Goal: Task Accomplishment & Management: Use online tool/utility

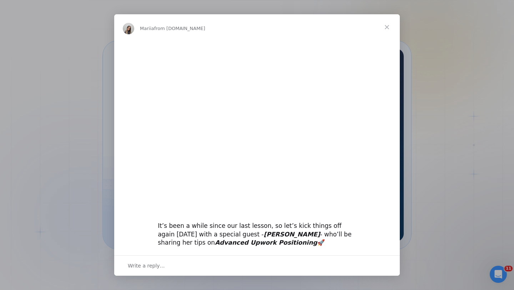
click at [387, 29] on span "Close" at bounding box center [387, 27] width 26 height 26
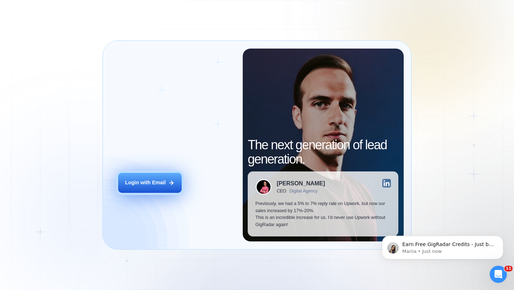
click at [150, 177] on button "Login with Email" at bounding box center [150, 183] width 64 height 20
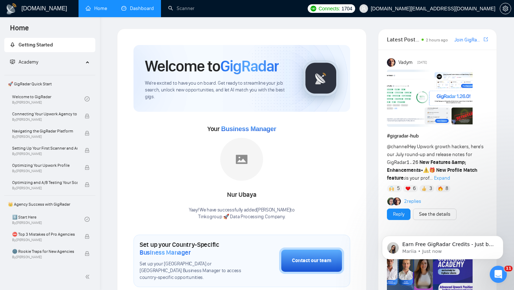
click at [134, 11] on link "Dashboard" at bounding box center [137, 8] width 32 height 6
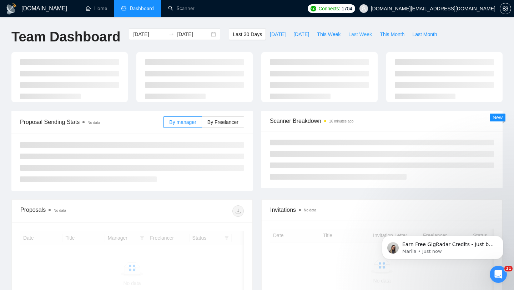
click at [362, 36] on span "Last Week" at bounding box center [360, 34] width 24 height 8
type input "2025-08-11"
type input "2025-08-17"
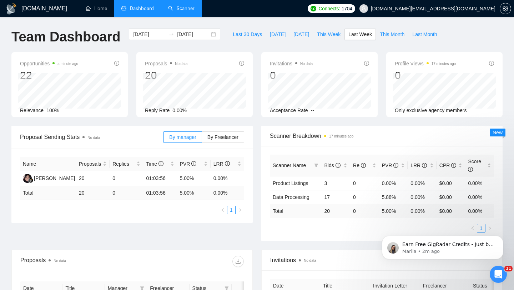
click at [192, 5] on link "Scanner" at bounding box center [181, 8] width 26 height 6
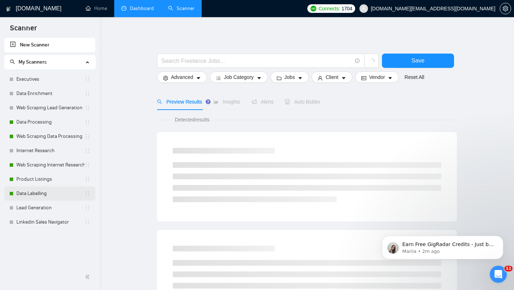
click at [45, 191] on link "Data Labelling" at bounding box center [50, 193] width 68 height 14
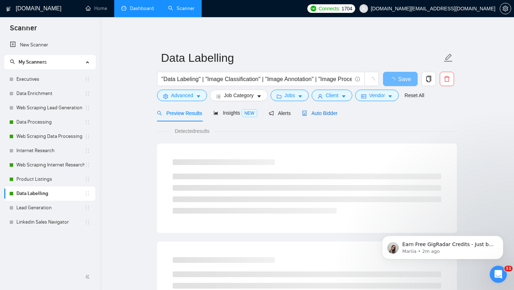
click at [317, 116] on div "Auto Bidder" at bounding box center [319, 113] width 35 height 8
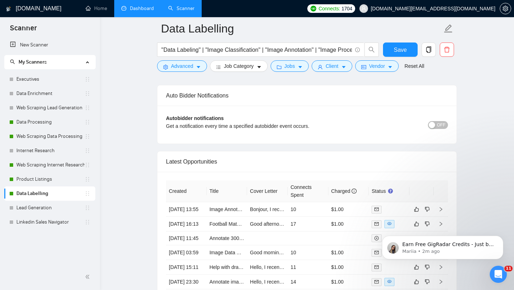
scroll to position [1741, 0]
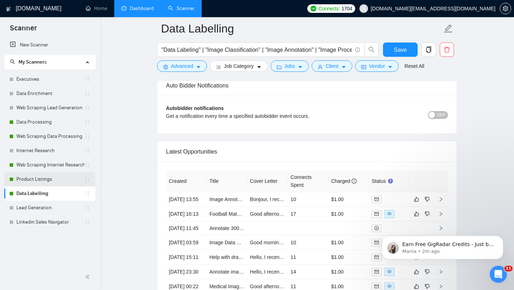
click at [39, 181] on link "Product Listings" at bounding box center [50, 179] width 68 height 14
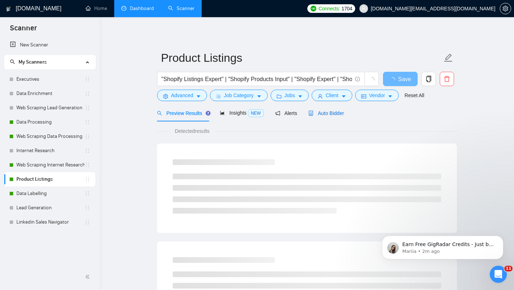
click at [325, 114] on span "Auto Bidder" at bounding box center [325, 113] width 35 height 6
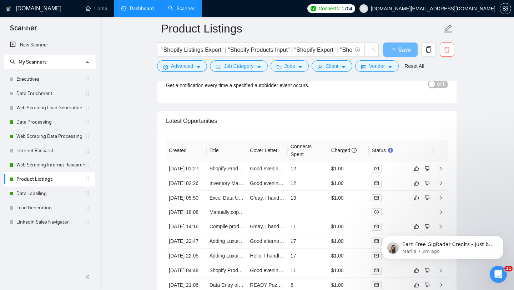
scroll to position [1731, 0]
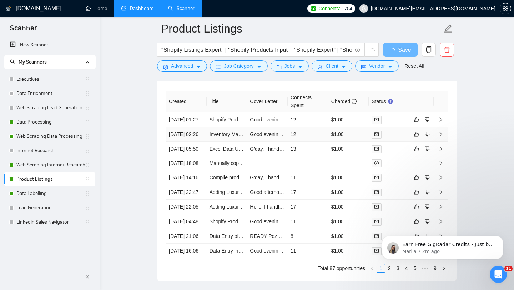
click at [229, 142] on td "Inventory Management for Pokémon Business" at bounding box center [227, 134] width 41 height 15
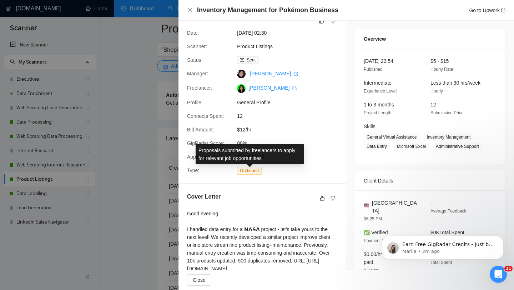
scroll to position [31, 0]
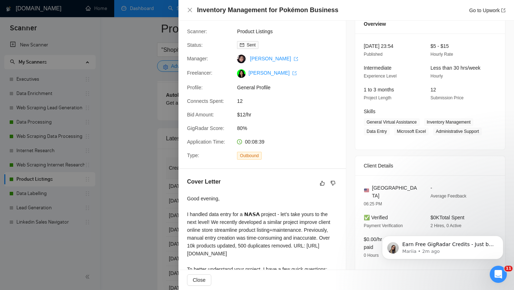
click at [116, 196] on div at bounding box center [257, 145] width 514 height 290
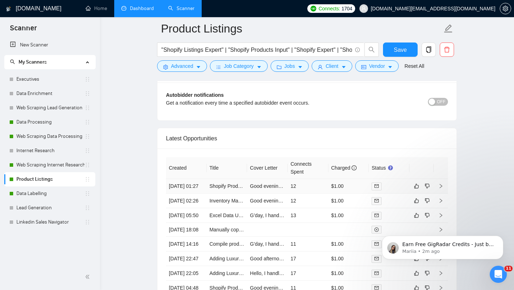
click at [217, 193] on td "Shopify Product CSV Generation for Car Parts" at bounding box center [227, 186] width 41 height 15
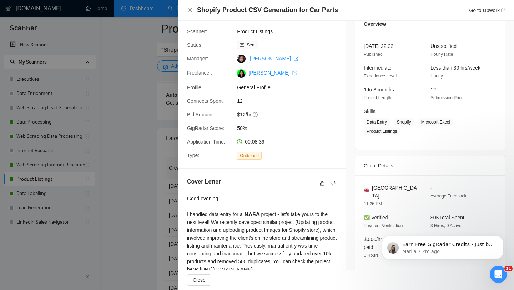
scroll to position [151, 0]
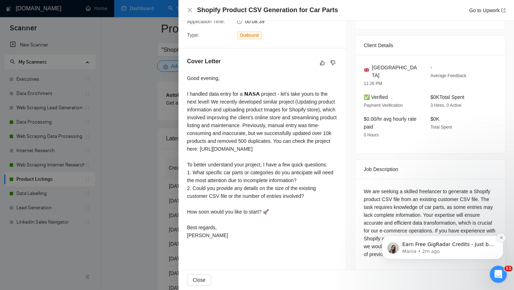
click at [500, 240] on icon "Dismiss notification" at bounding box center [501, 238] width 4 height 4
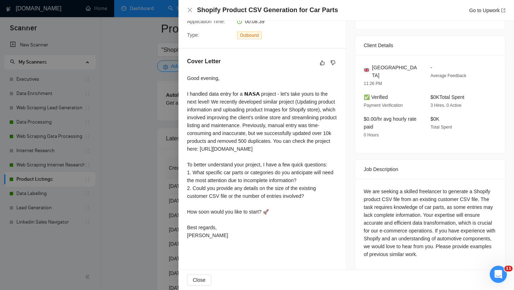
click at [164, 184] on div at bounding box center [257, 145] width 514 height 290
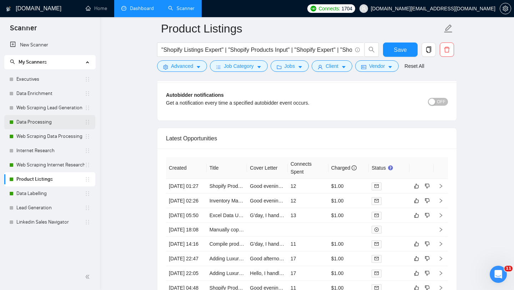
click at [61, 122] on link "Data Processing" at bounding box center [50, 122] width 68 height 14
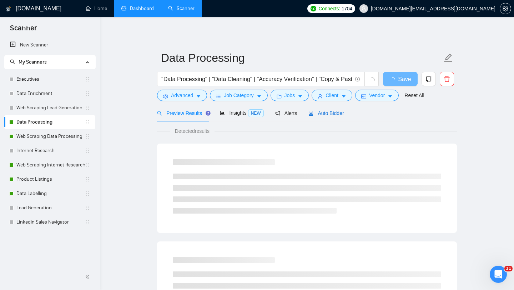
click at [320, 114] on span "Auto Bidder" at bounding box center [325, 113] width 35 height 6
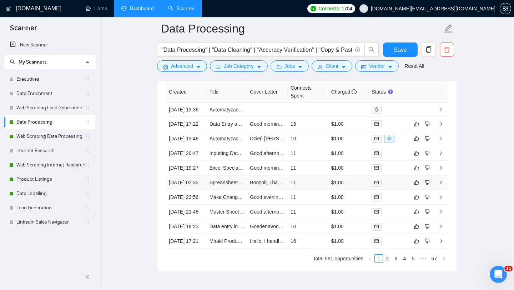
scroll to position [1810, 0]
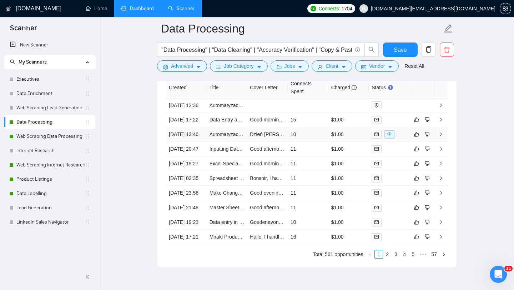
click at [228, 142] on td "Automatyzacja Cotygodniowego Raportowania PDF do Excela" at bounding box center [227, 134] width 41 height 15
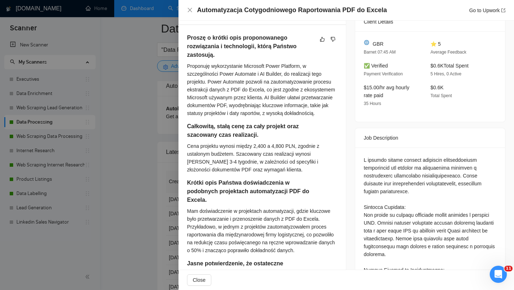
scroll to position [177, 0]
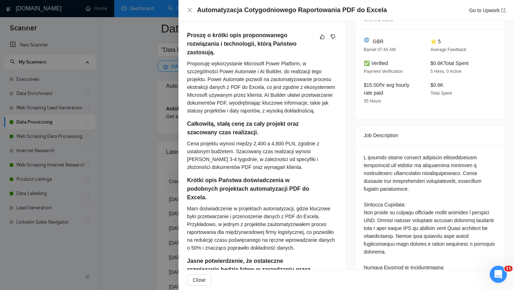
click at [218, 155] on div "Cena projektu wynosi między 2,400 a 4,800 PLN, zgodnie z ustalonym budżetem. Sz…" at bounding box center [262, 155] width 150 height 31
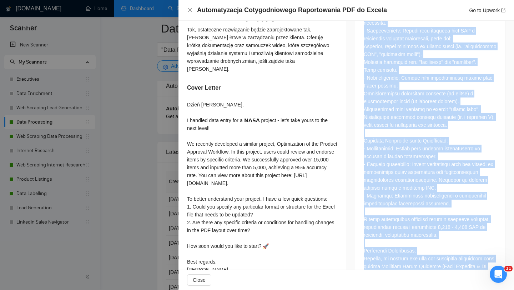
scroll to position [609, 0]
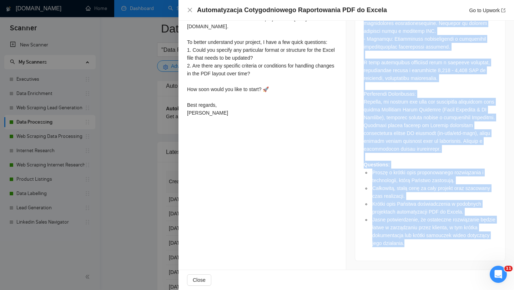
drag, startPoint x: 362, startPoint y: 156, endPoint x: 452, endPoint y: 252, distance: 131.6
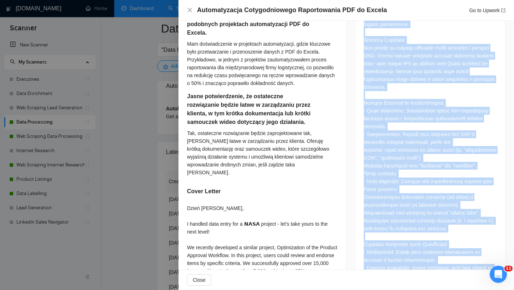
scroll to position [252, 0]
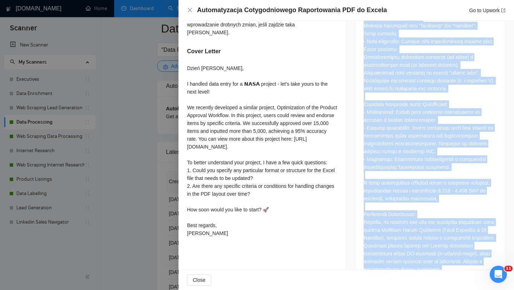
scroll to position [609, 0]
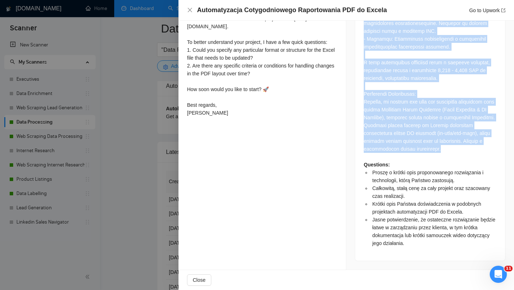
drag, startPoint x: 364, startPoint y: 80, endPoint x: 425, endPoint y: 151, distance: 93.4
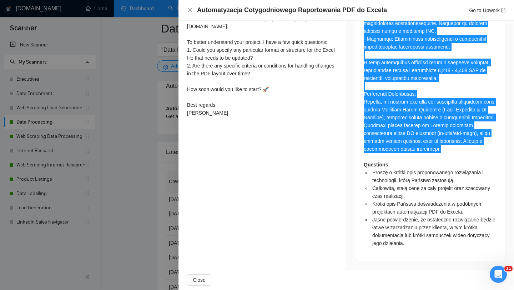
click at [162, 228] on div at bounding box center [257, 145] width 514 height 290
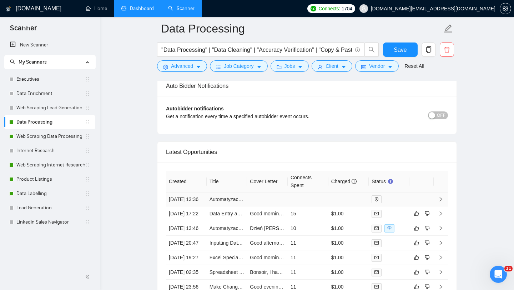
click at [226, 206] on td "Automatyzacja Cotygodniowego Raportowania PDF do Excela" at bounding box center [227, 199] width 41 height 14
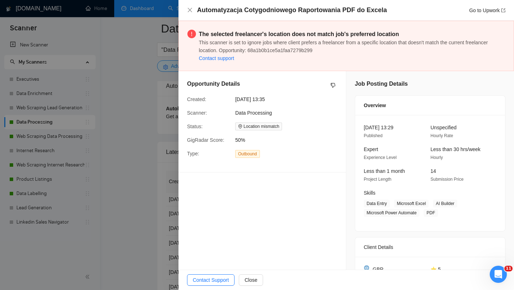
click at [136, 181] on div at bounding box center [257, 145] width 514 height 290
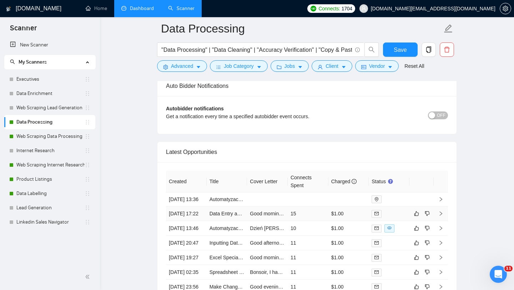
click at [228, 221] on td "Data Entry and Online Database Confirmation" at bounding box center [227, 213] width 41 height 15
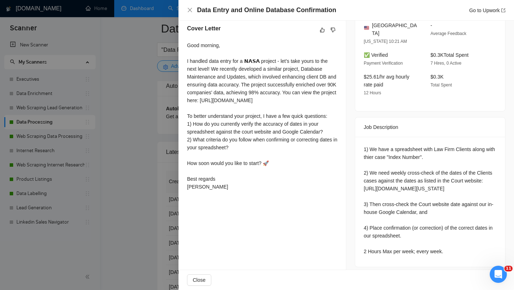
scroll to position [189, 0]
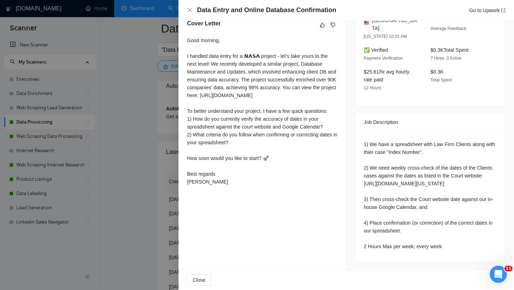
drag, startPoint x: 364, startPoint y: 246, endPoint x: 416, endPoint y: 247, distance: 51.8
click at [416, 247] on div "1) We have a spreadsheet with Law Firm Clients along with thier case "Index Num…" at bounding box center [430, 195] width 133 height 110
copy div "2 Hours Max per week"
click at [146, 174] on div at bounding box center [257, 145] width 514 height 290
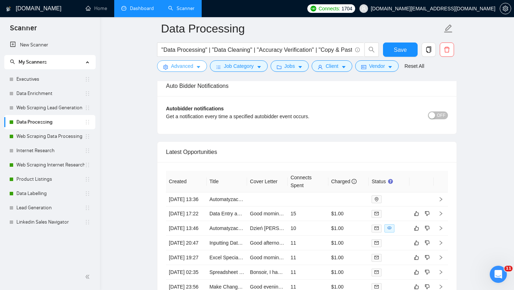
click at [179, 67] on span "Advanced" at bounding box center [182, 66] width 22 height 8
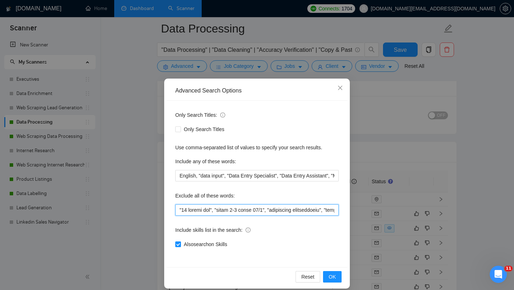
click at [178, 208] on input "text" at bounding box center [257, 209] width 164 height 11
paste input "2 Hours Max per week"
type input ""2 Hours Max per week", "10 minute job", "every 1-2 hours 24/7", "optimizing ap…"
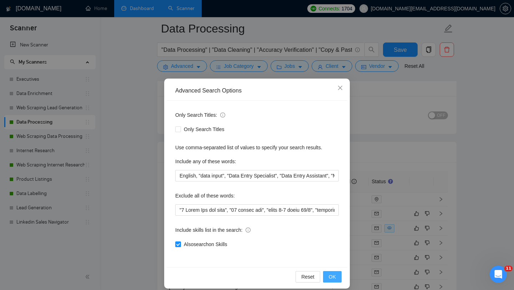
click at [334, 281] on button "OK" at bounding box center [332, 276] width 19 height 11
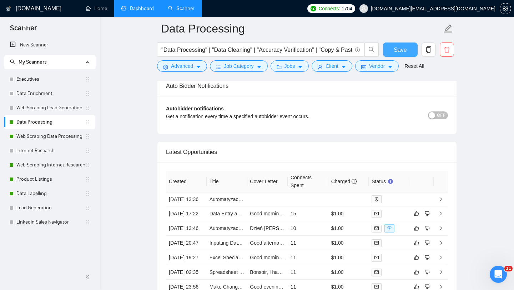
click at [403, 55] on button "Save" at bounding box center [400, 49] width 35 height 14
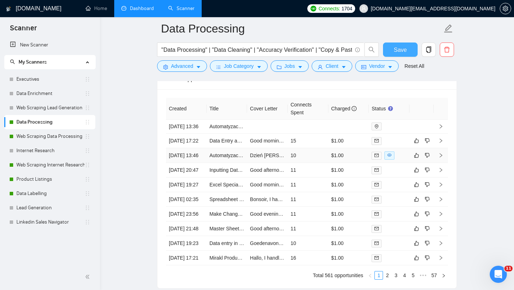
scroll to position [1817, 0]
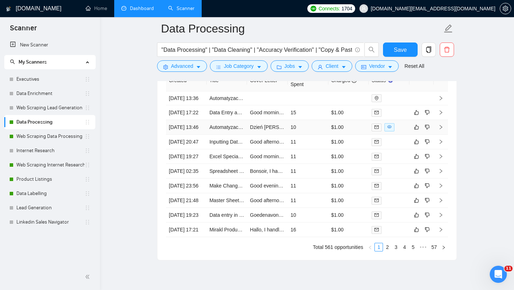
click at [240, 135] on td "Automatyzacja Cotygodniowego Raportowania PDF do Excela" at bounding box center [227, 127] width 41 height 15
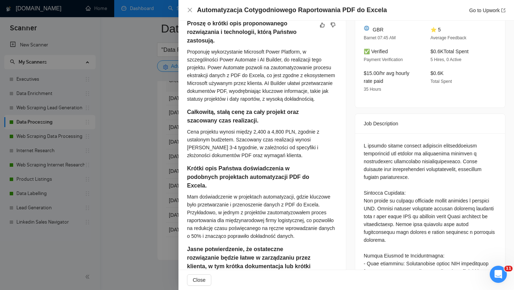
click at [125, 156] on div at bounding box center [257, 145] width 514 height 290
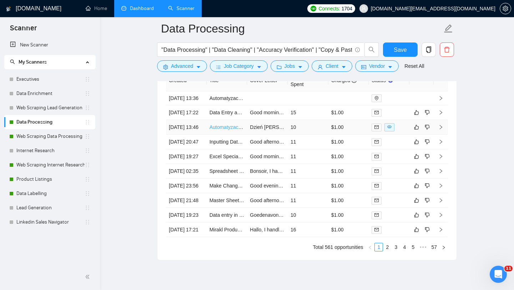
click at [230, 130] on link "Automatyzacja Cotygodniowego Raportowania PDF do Excela" at bounding box center [279, 127] width 139 height 6
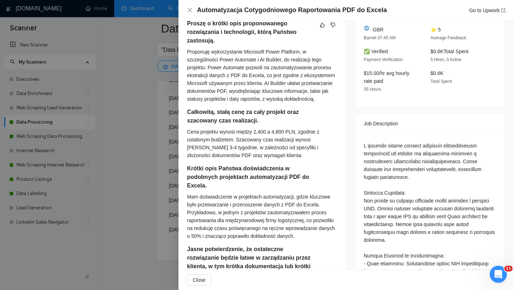
click at [143, 42] on div at bounding box center [257, 145] width 514 height 290
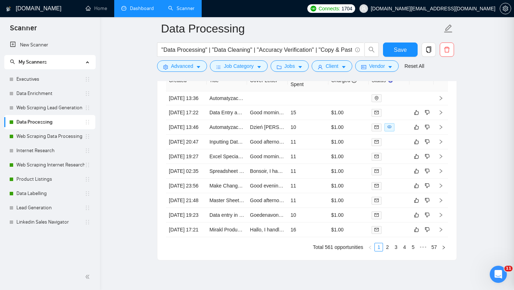
click at [134, 11] on link "Dashboard" at bounding box center [137, 8] width 32 height 6
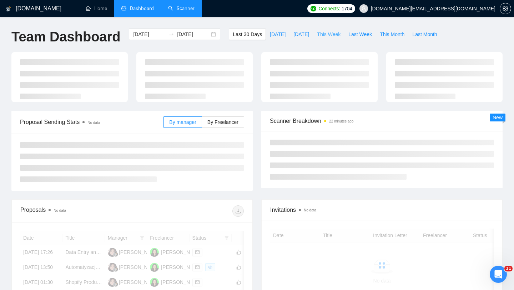
click at [334, 30] on span "This Week" at bounding box center [329, 34] width 24 height 8
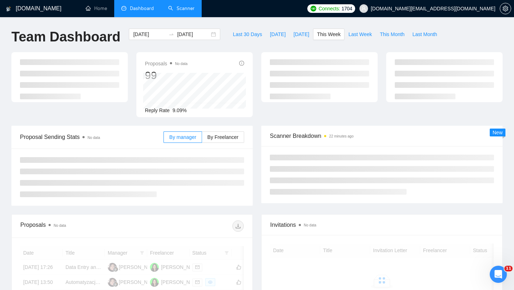
type input "2025-08-18"
type input "2025-08-24"
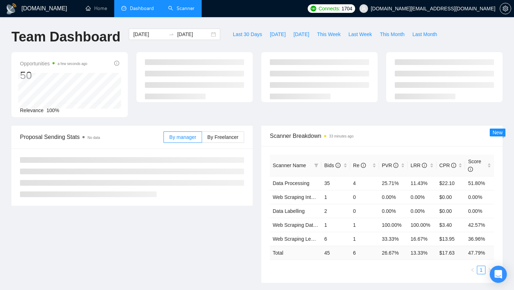
click at [179, 11] on link "Scanner" at bounding box center [181, 8] width 26 height 6
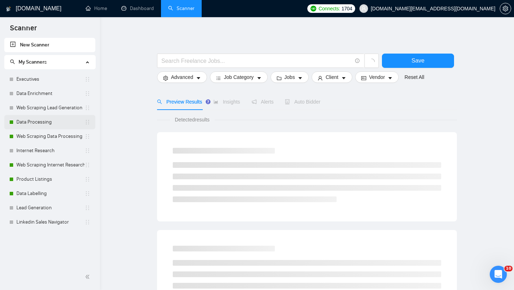
click at [61, 123] on link "Data Processing" at bounding box center [50, 122] width 68 height 14
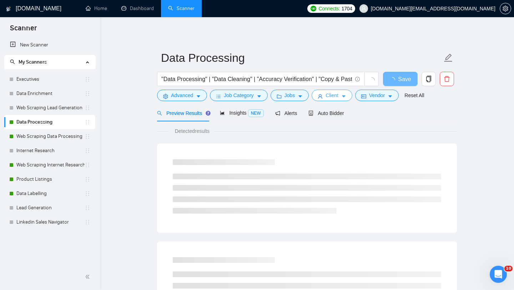
click at [330, 101] on button "Client" at bounding box center [332, 95] width 41 height 11
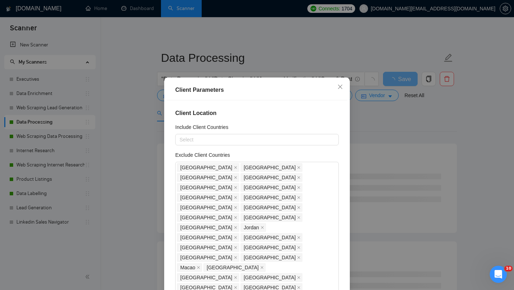
click at [377, 116] on div "Client Parameters Client Location Include Client Countries Select Exclude Clien…" at bounding box center [257, 145] width 514 height 290
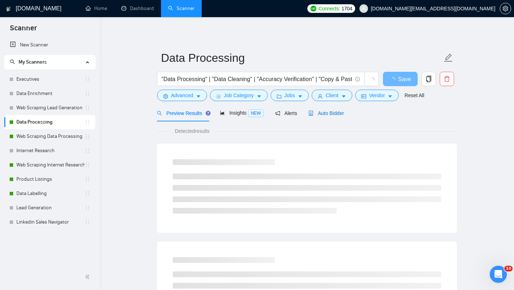
click at [342, 111] on span "Auto Bidder" at bounding box center [325, 113] width 35 height 6
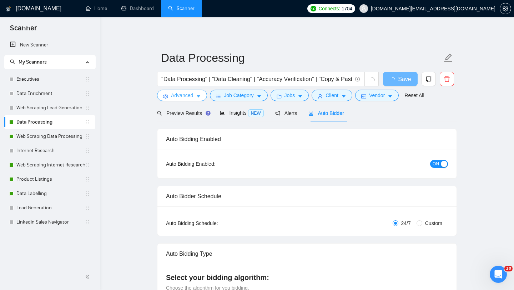
click at [170, 95] on button "Advanced" at bounding box center [182, 95] width 50 height 11
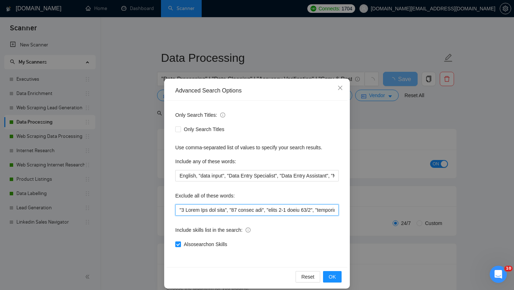
click at [179, 209] on input "text" at bounding box center [257, 209] width 164 height 11
paste input "realizacja, realizacji, Państwo"
type input "loremipsum, dolorsitam, Consect "4 Adipi Eli sed doei", "29 tempor inc", "utlab…"
type input "loremipsum, dolorsitam, Consect, "8 Adipi Eli sed doei", "32 tempor inc", "utla…"
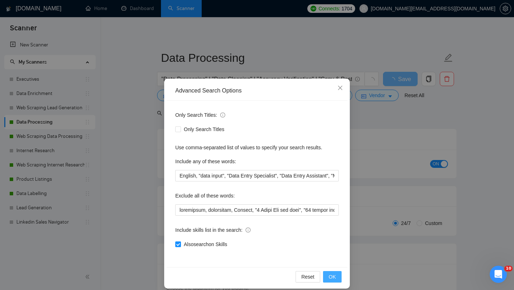
click at [330, 280] on span "OK" at bounding box center [332, 277] width 7 height 8
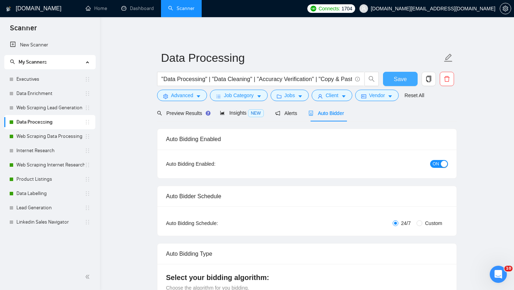
click at [396, 77] on span "Save" at bounding box center [400, 79] width 13 height 9
